Goal: Information Seeking & Learning: Learn about a topic

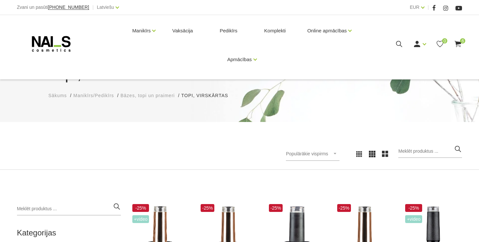
scroll to position [98, 0]
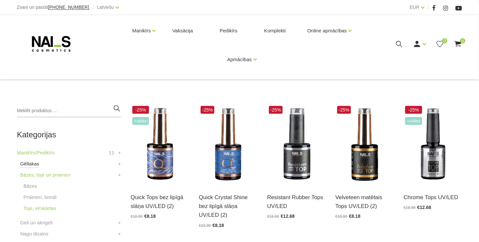
click at [32, 165] on link "Gēllakas" at bounding box center [29, 164] width 19 height 8
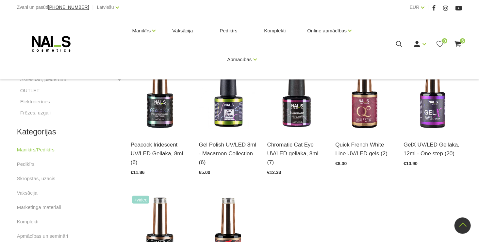
scroll to position [196, 0]
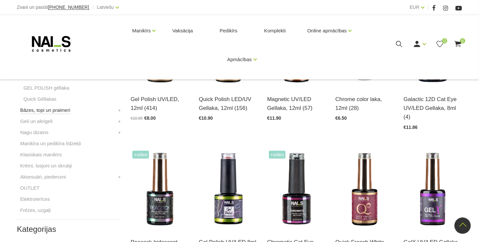
click at [47, 108] on link "Bāzes, topi un praimeri" at bounding box center [45, 110] width 50 height 8
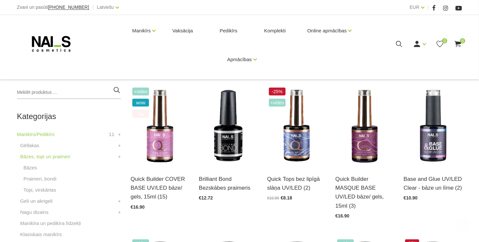
scroll to position [131, 0]
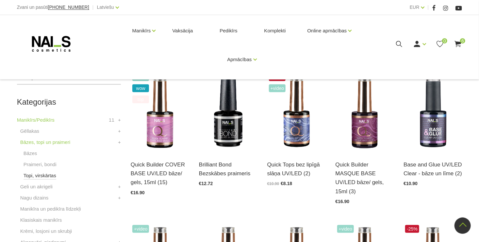
click at [37, 175] on link "Topi, virskārtas" at bounding box center [40, 175] width 33 height 8
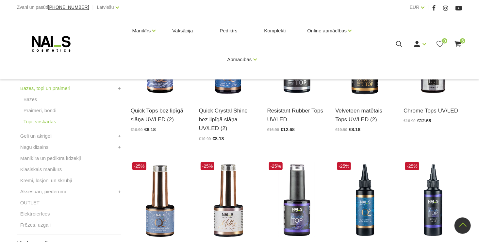
scroll to position [131, 0]
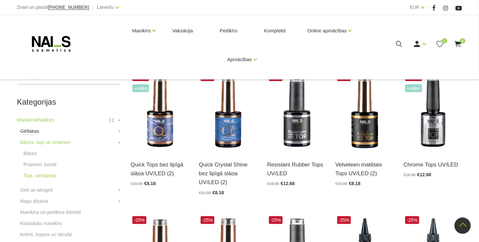
click at [32, 131] on link "Gēllakas" at bounding box center [29, 131] width 19 height 8
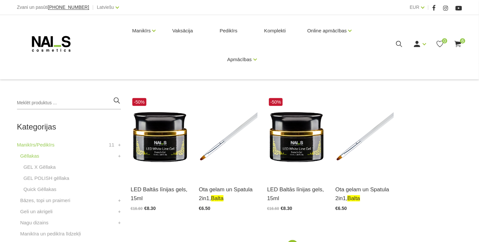
scroll to position [131, 0]
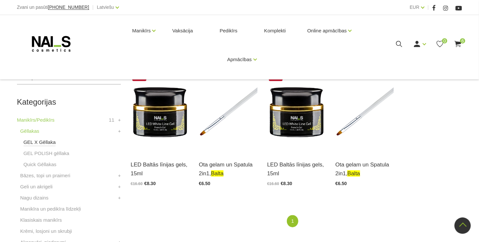
type input "balta"
click at [35, 140] on link "GEL X Gēllaka" at bounding box center [40, 142] width 32 height 8
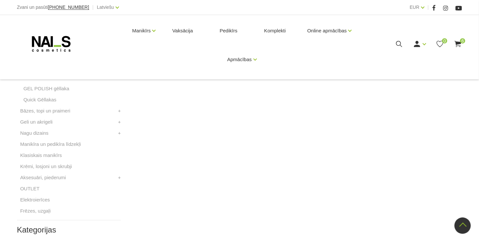
scroll to position [163, 0]
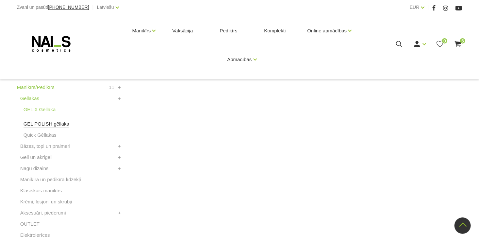
click at [43, 123] on link "GEL POLISH gēllaka" at bounding box center [47, 124] width 46 height 8
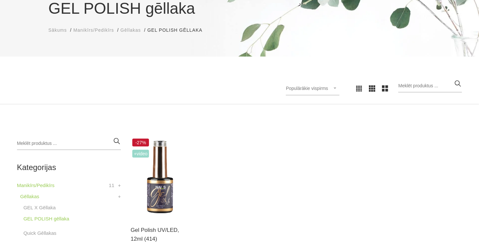
scroll to position [98, 0]
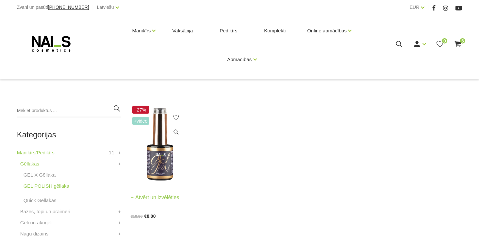
click at [157, 165] on img at bounding box center [160, 144] width 58 height 80
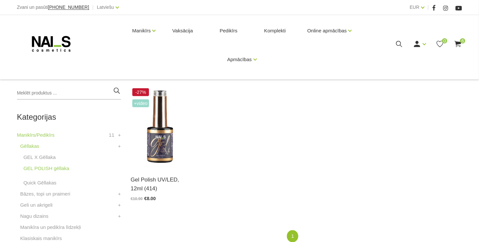
scroll to position [131, 0]
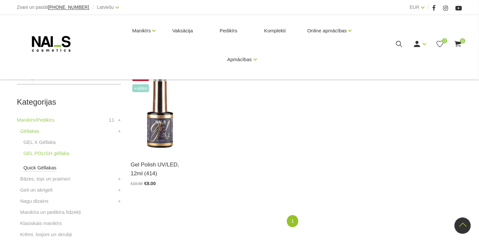
click at [49, 165] on link "Quick Gēllakas" at bounding box center [40, 168] width 33 height 8
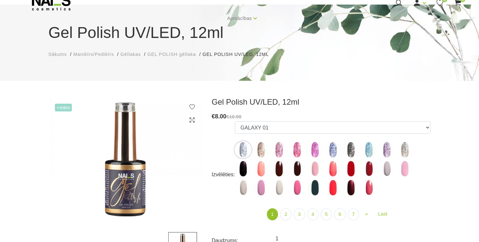
scroll to position [33, 0]
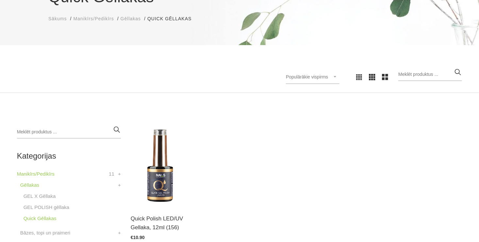
scroll to position [131, 0]
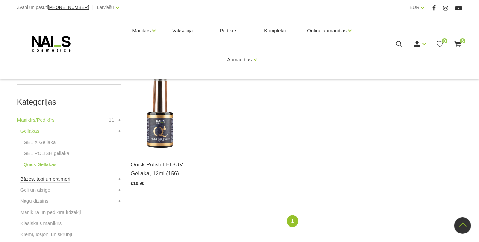
click at [50, 179] on link "Bāzes, topi un praimeri" at bounding box center [45, 179] width 50 height 8
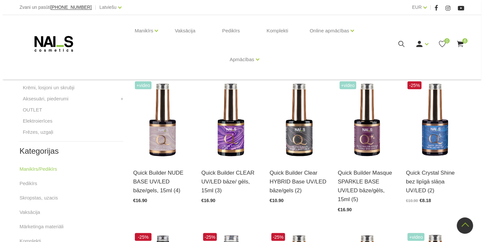
scroll to position [163, 0]
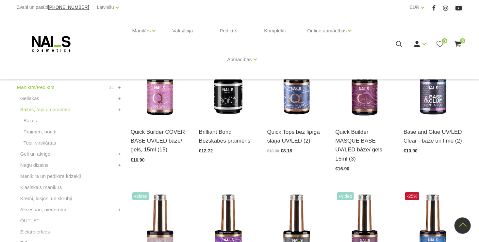
click at [399, 43] on icon at bounding box center [399, 44] width 8 height 8
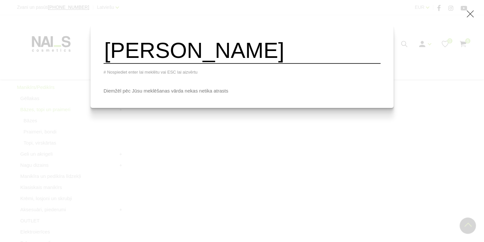
type input "francis"
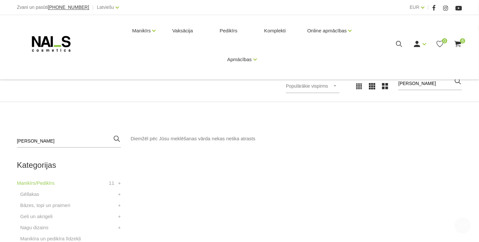
scroll to position [163, 0]
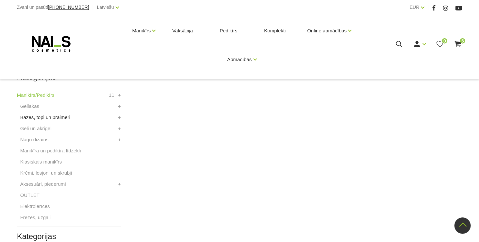
click at [35, 117] on link "Bāzes, topi un praimeri" at bounding box center [45, 117] width 50 height 8
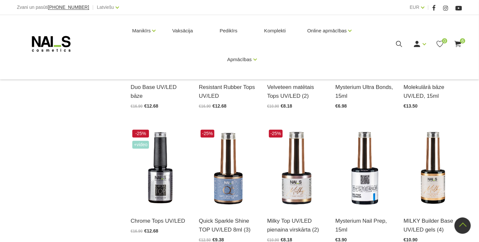
scroll to position [523, 0]
